Goal: Task Accomplishment & Management: Use online tool/utility

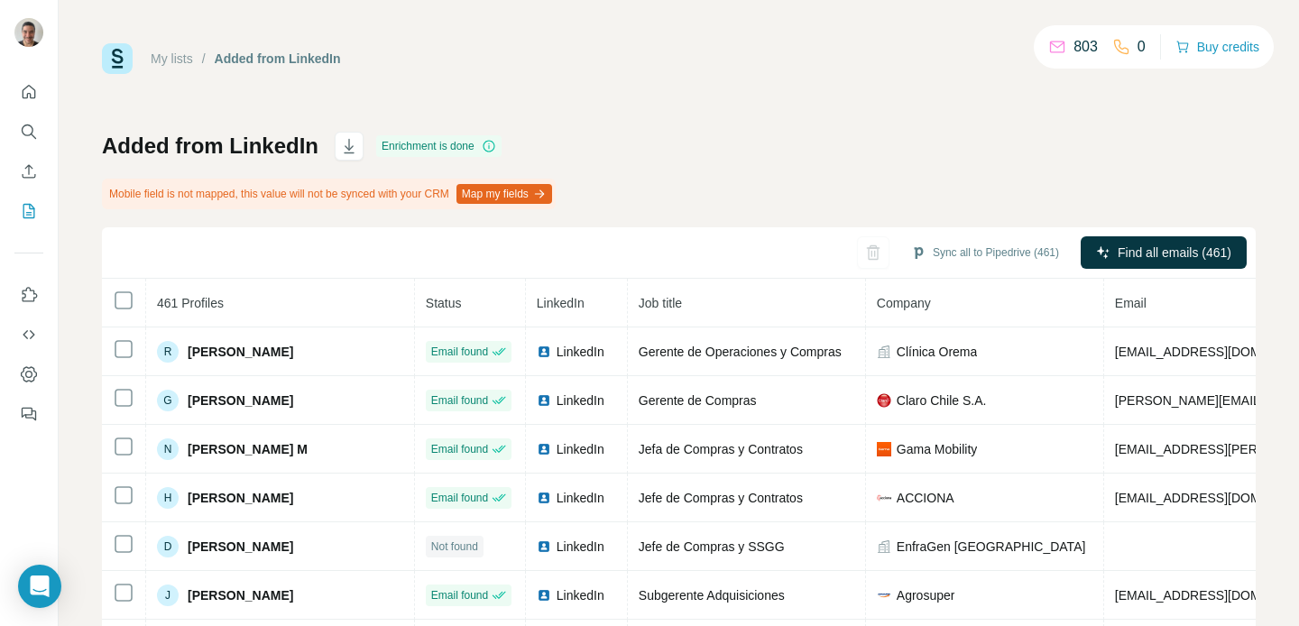
click at [938, 123] on div "My lists / Added from LinkedIn 803 0 Buy credits Added from LinkedIn Enrichment…" at bounding box center [679, 399] width 1154 height 712
click at [1003, 253] on button "Sync all to Pipedrive (461)" at bounding box center [985, 252] width 173 height 27
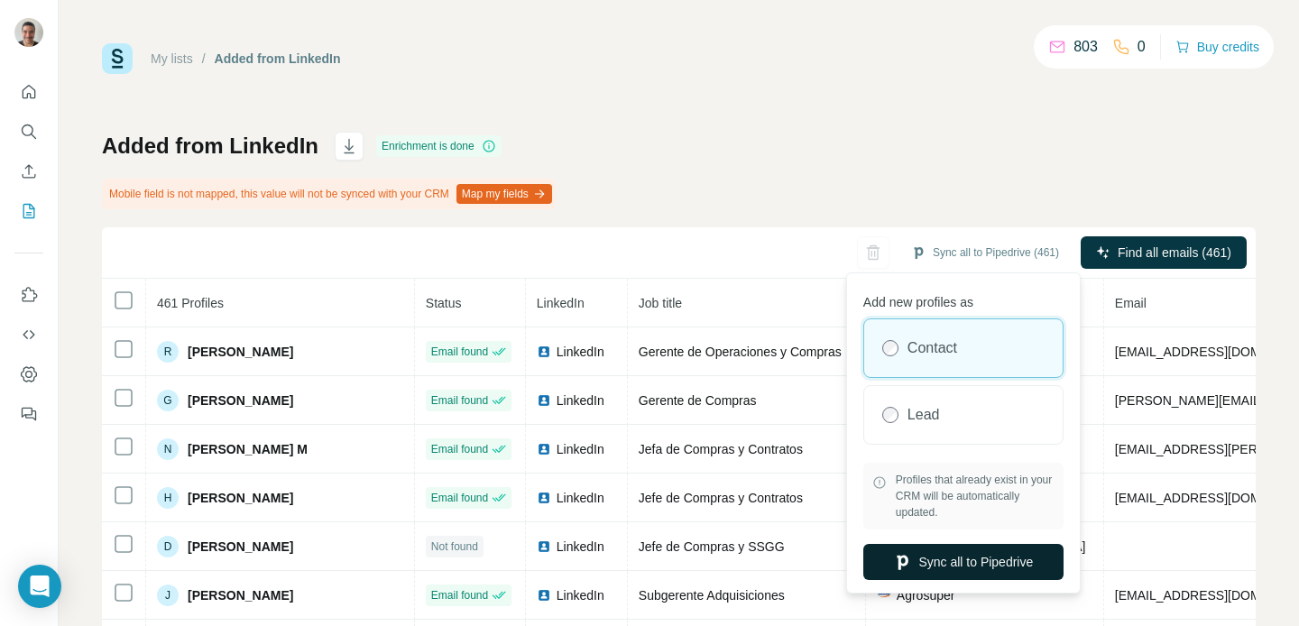
click at [920, 568] on button "Sync all to Pipedrive" at bounding box center [964, 562] width 200 height 36
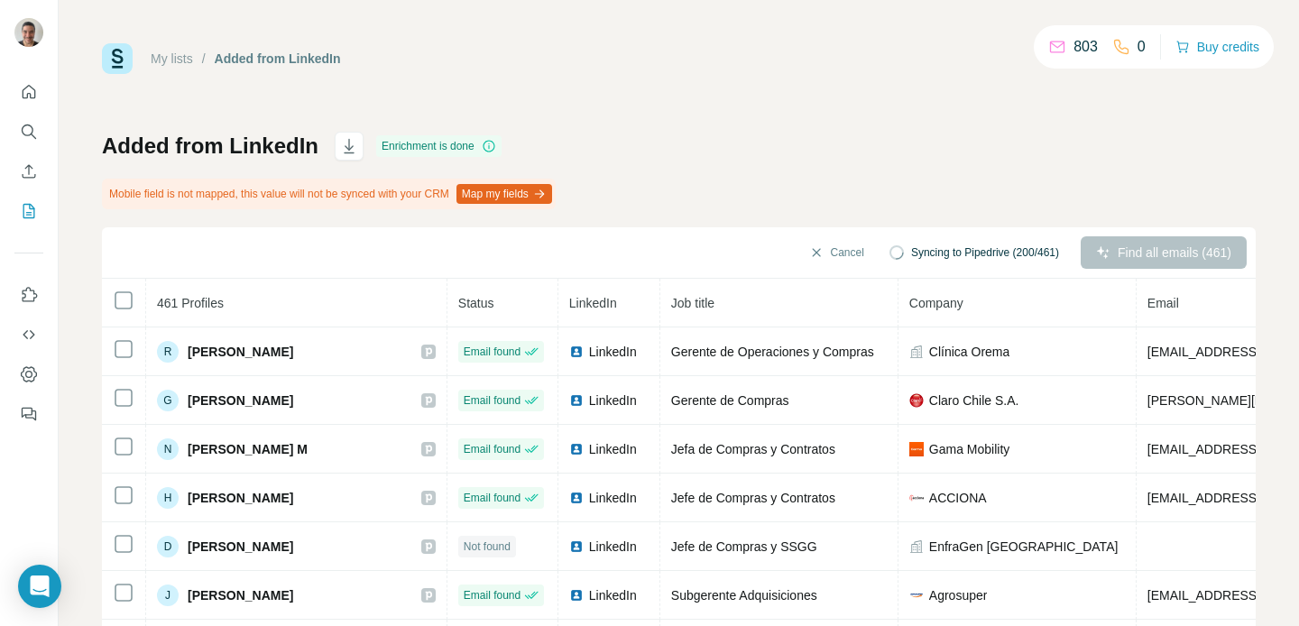
click at [641, 106] on div "My lists / Added from LinkedIn 803 0 Buy credits Added from LinkedIn Enrichment…" at bounding box center [679, 399] width 1154 height 712
click at [827, 81] on div "My lists / Added from LinkedIn 803 0 Buy credits Added from LinkedIn Enrichment…" at bounding box center [679, 399] width 1154 height 712
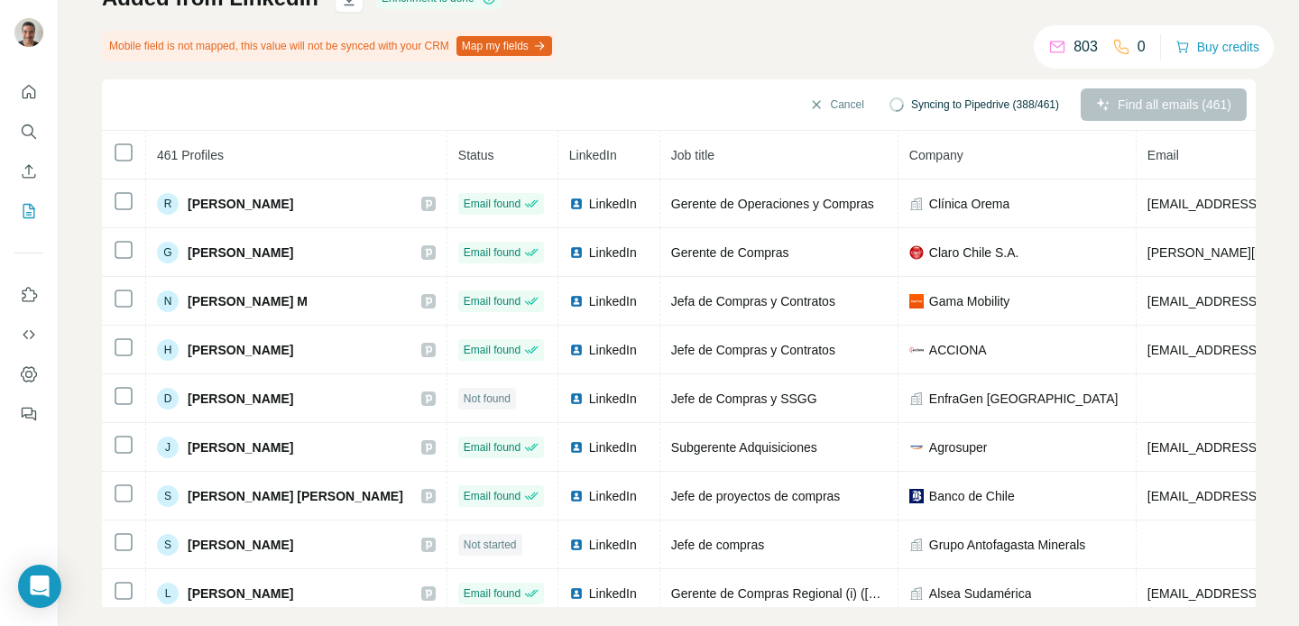
scroll to position [146, 0]
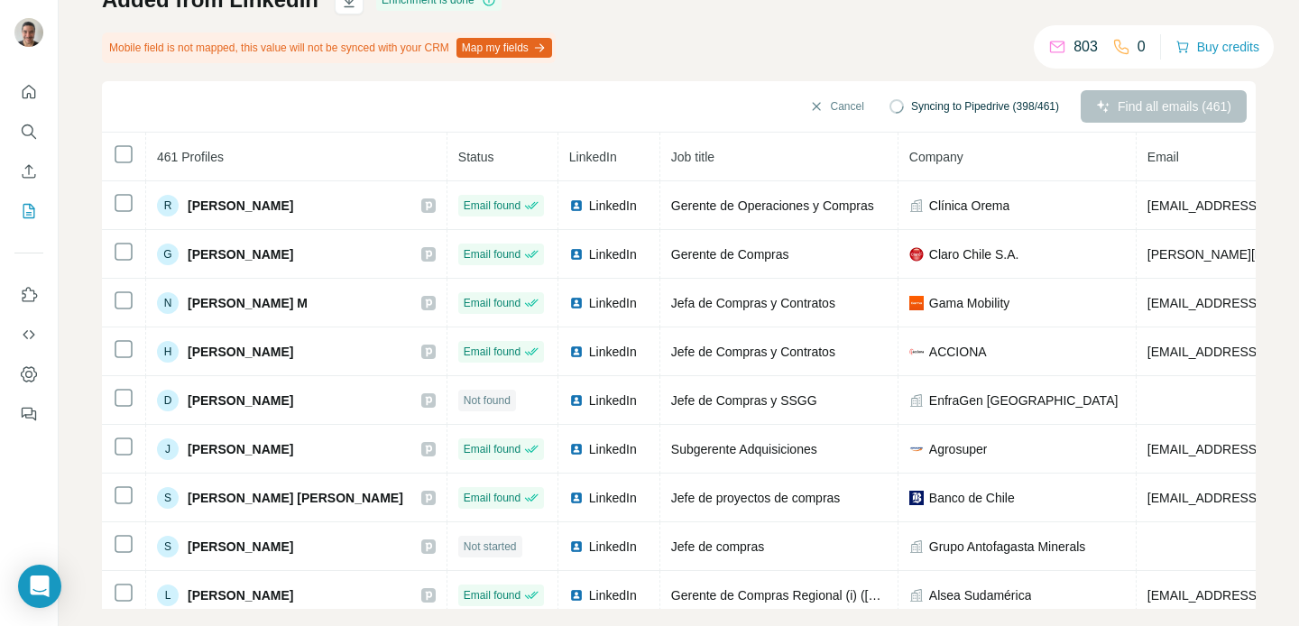
click at [719, 20] on div "Added from LinkedIn Enrichment is done Mobile field is not mapped, this value w…" at bounding box center [679, 298] width 1154 height 624
click at [875, 40] on div "Added from LinkedIn Enrichment is done Mobile field is not mapped, this value w…" at bounding box center [679, 298] width 1154 height 624
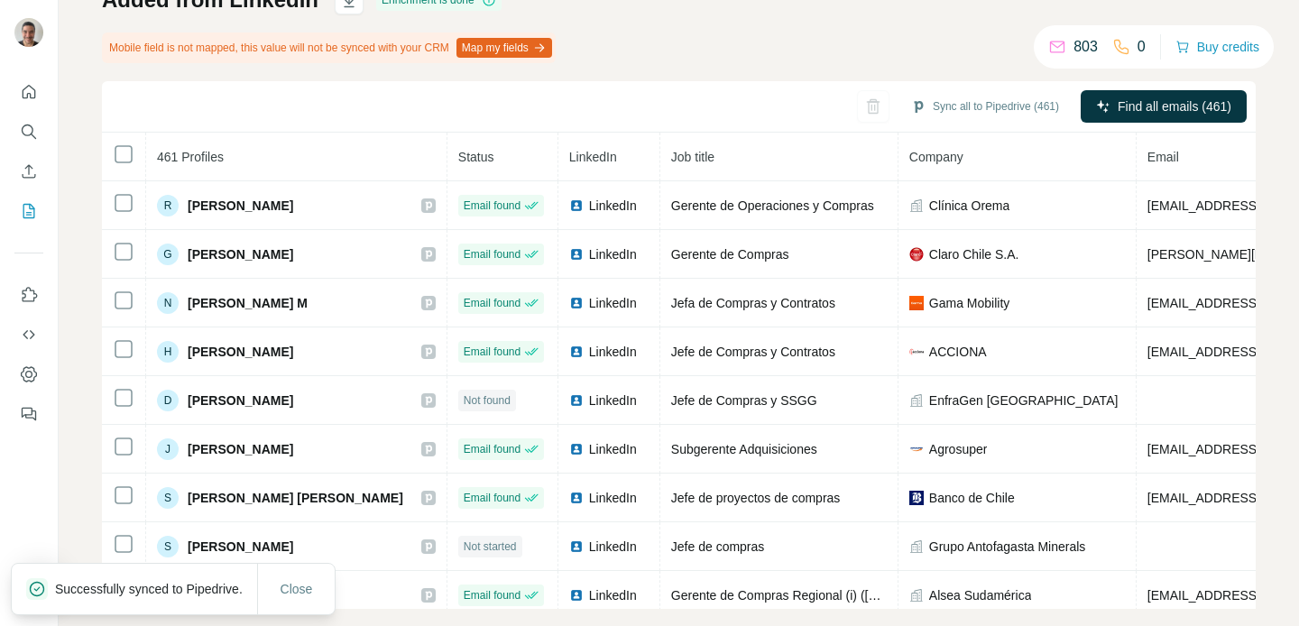
click at [739, 49] on div "Added from LinkedIn Enrichment is done Mobile field is not mapped, this value w…" at bounding box center [679, 298] width 1154 height 624
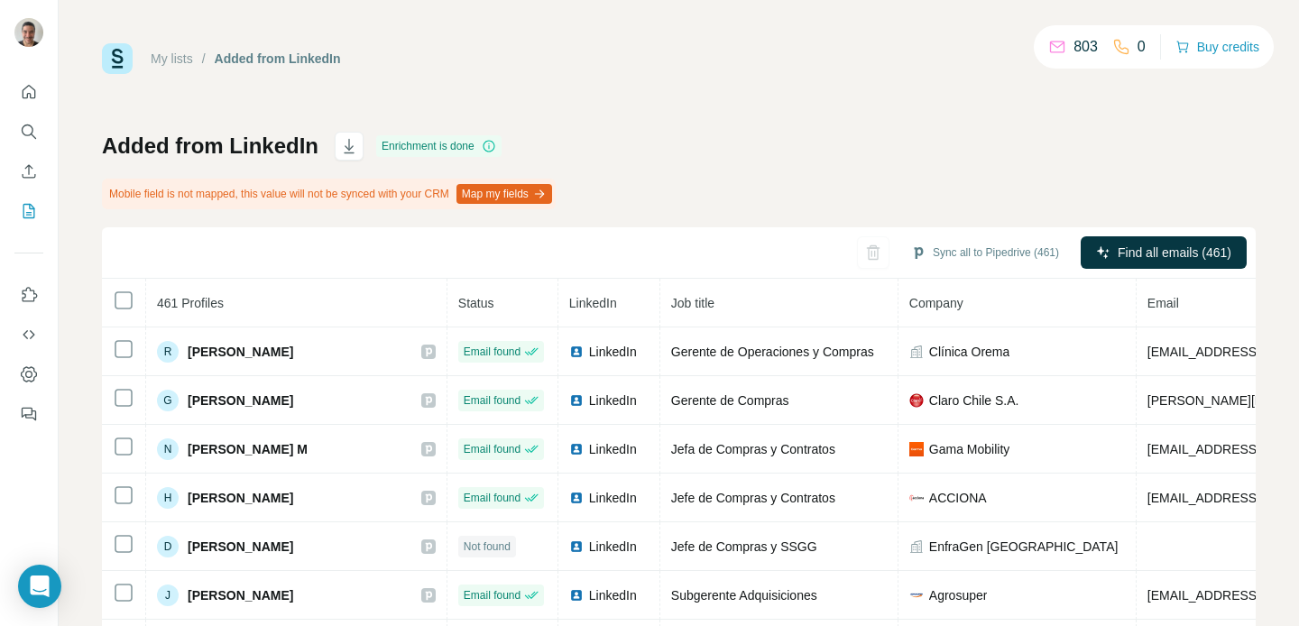
click at [827, 139] on div "Added from LinkedIn Enrichment is done Mobile field is not mapped, this value w…" at bounding box center [679, 444] width 1154 height 624
click at [692, 124] on div "My lists / Added from LinkedIn 803 0 Buy credits Added from LinkedIn Enrichment…" at bounding box center [679, 399] width 1154 height 712
